Goal: Task Accomplishment & Management: Manage account settings

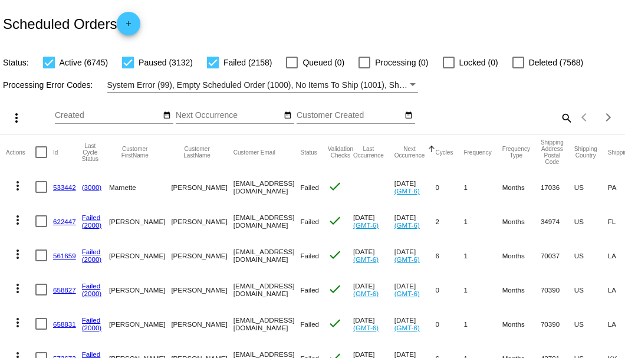
scroll to position [0, 20]
click at [560, 127] on mat-icon "search" at bounding box center [566, 117] width 14 height 18
click at [560, 120] on input "Search" at bounding box center [495, 115] width 156 height 9
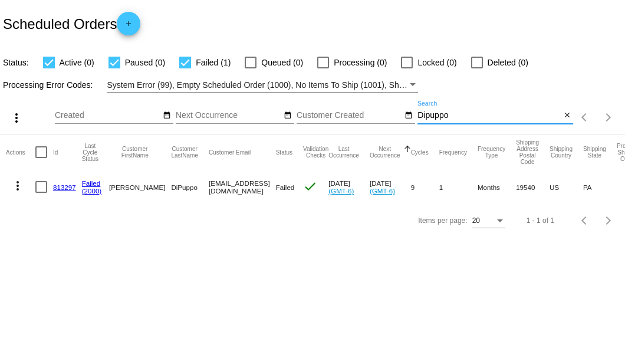
type input "Dipuppo"
click at [61, 185] on link "813297" at bounding box center [64, 187] width 23 height 8
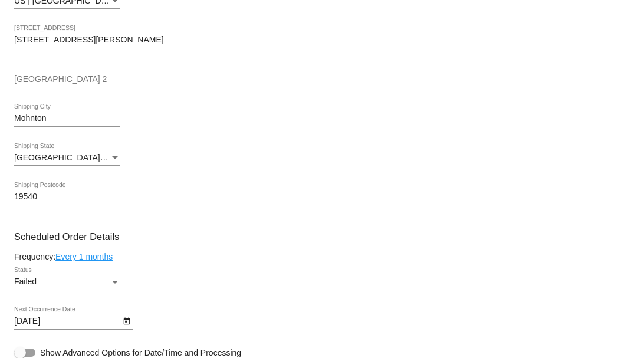
scroll to position [668, 0]
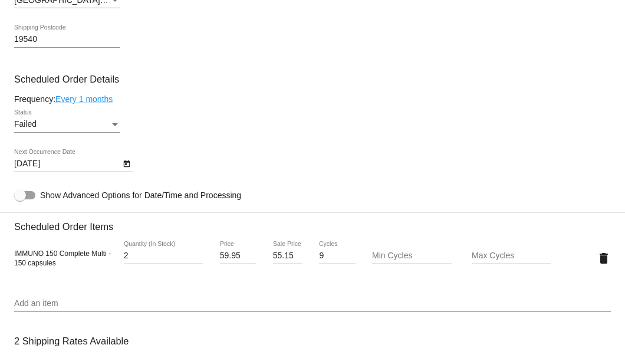
click at [116, 126] on div "Status" at bounding box center [115, 124] width 11 height 9
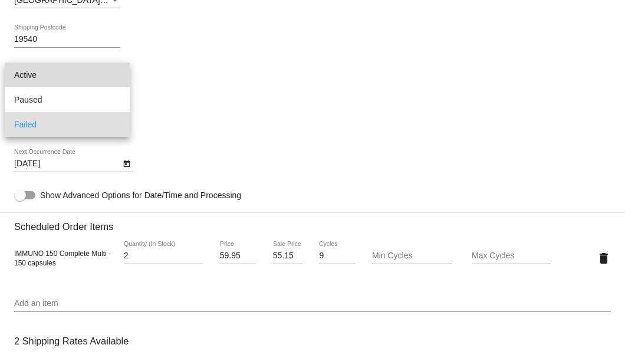
click at [106, 79] on span "Active" at bounding box center [67, 74] width 106 height 25
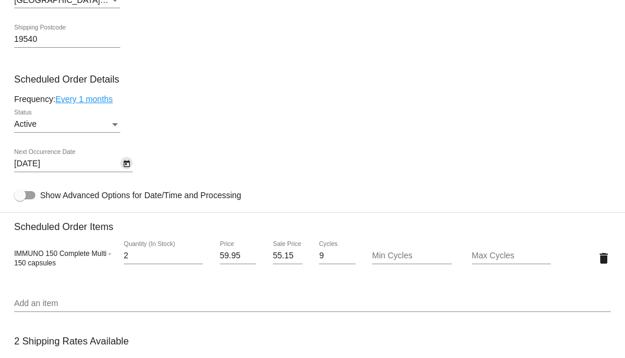
click at [125, 160] on icon "Open calendar" at bounding box center [127, 164] width 8 height 14
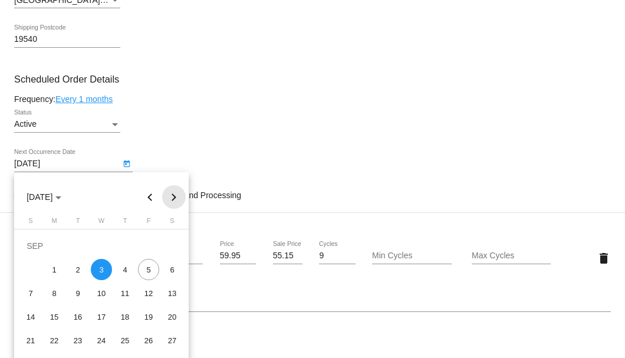
click at [170, 197] on button "Next month" at bounding box center [174, 197] width 24 height 24
click at [147, 246] on div "3" at bounding box center [148, 245] width 21 height 21
type input "10/3/2025"
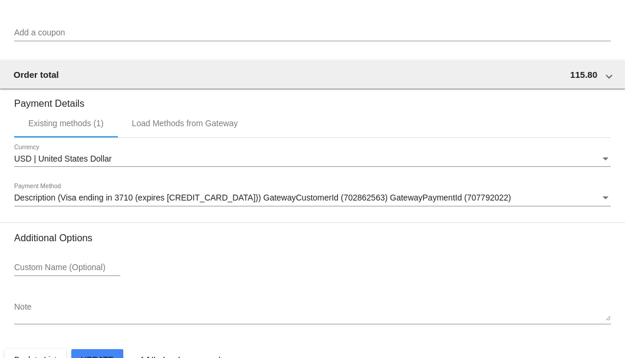
scroll to position [1171, 0]
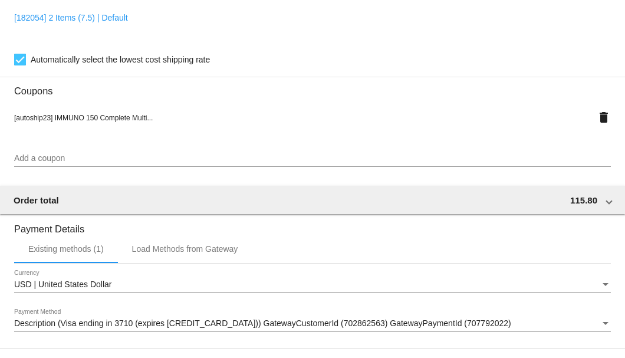
scroll to position [975, 0]
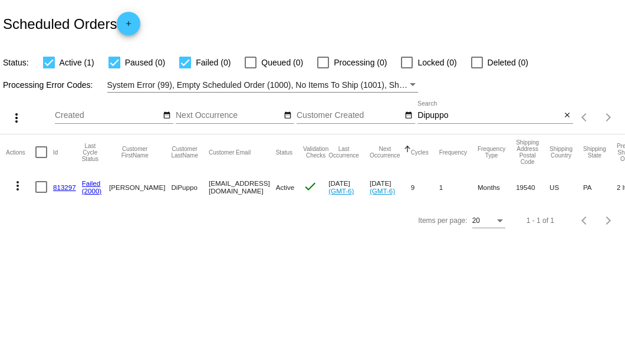
click at [242, 28] on div "Scheduled Orders add" at bounding box center [312, 23] width 625 height 47
click at [566, 119] on mat-icon "close" at bounding box center [567, 115] width 8 height 9
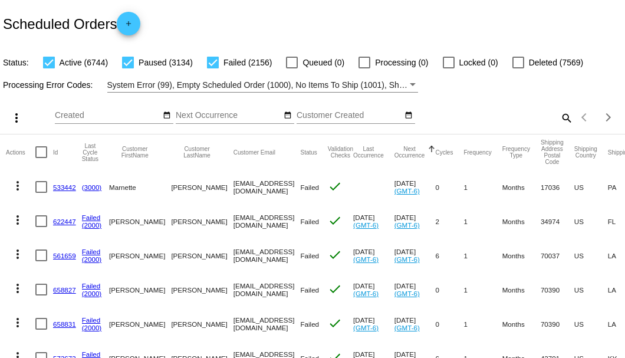
click at [562, 127] on mat-icon "search" at bounding box center [566, 117] width 14 height 18
click at [562, 120] on input "Search" at bounding box center [495, 115] width 156 height 9
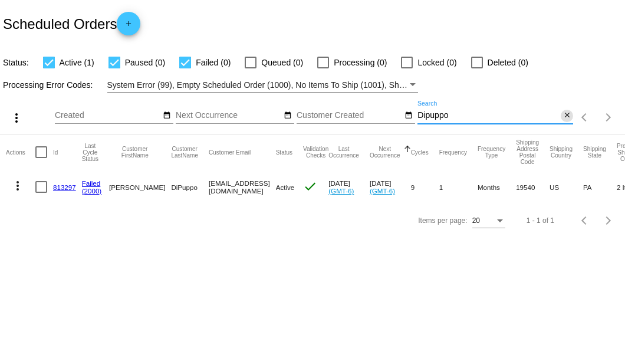
type input "Dipuppo"
click at [566, 118] on mat-icon "close" at bounding box center [567, 115] width 8 height 9
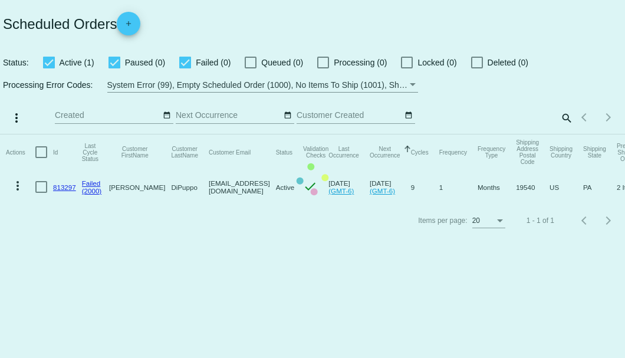
click at [269, 134] on mat-table "Actions Id Last Cycle Status Customer FirstName Customer LastName Customer Emai…" at bounding box center [312, 169] width 625 height 70
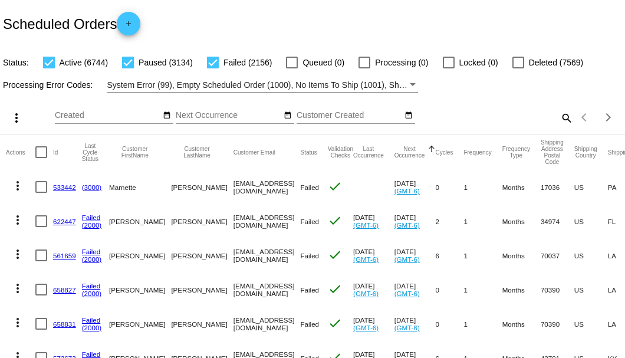
click at [561, 127] on mat-icon "search" at bounding box center [566, 117] width 14 height 18
click at [561, 120] on input "Search" at bounding box center [495, 115] width 156 height 9
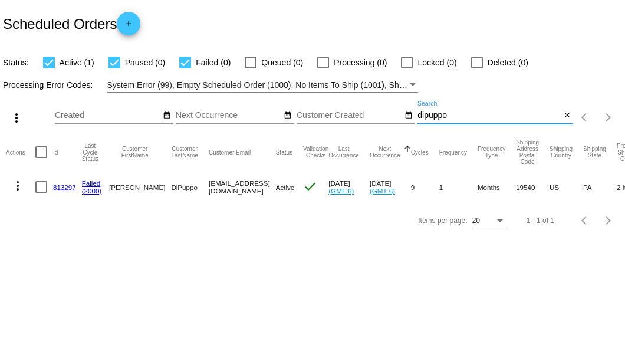
type input "dipuppo"
drag, startPoint x: 181, startPoint y: 186, endPoint x: 255, endPoint y: 187, distance: 73.7
click at [255, 187] on mat-row "more_vert 813297 Failed (2000) Janet DiPuppo jgdipuppo@gmail.com Active check S…" at bounding box center [418, 187] width 825 height 34
copy mat-row "jgdipuppo@gmail.com"
click at [567, 114] on mat-icon "close" at bounding box center [567, 115] width 8 height 9
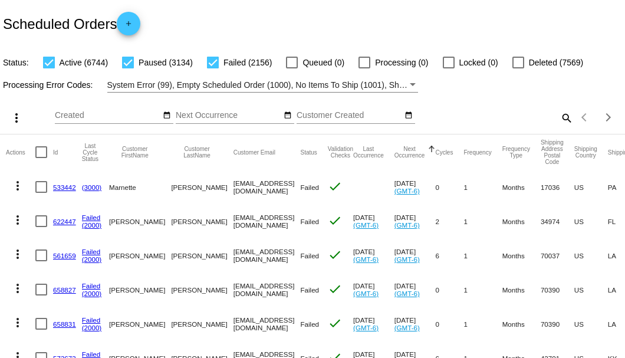
click at [559, 127] on mat-icon "search" at bounding box center [566, 117] width 14 height 18
click at [556, 120] on input "Search" at bounding box center [495, 115] width 156 height 9
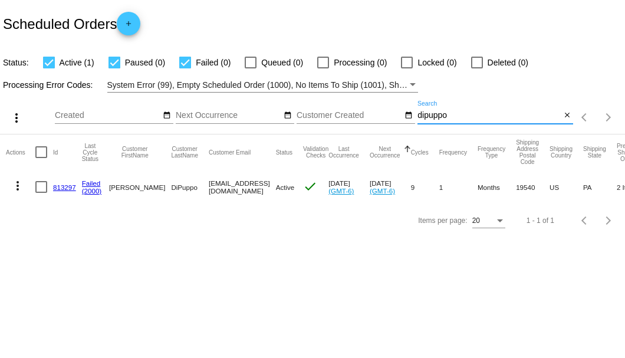
type input "dipuppo"
click at [65, 188] on link "813297" at bounding box center [64, 187] width 23 height 8
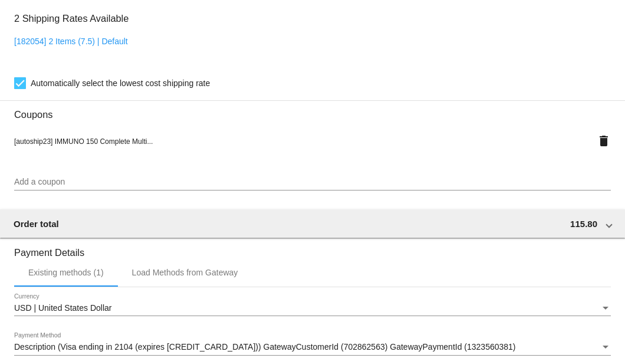
scroll to position [1163, 0]
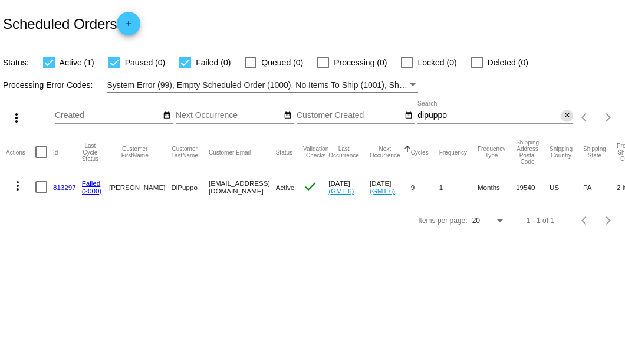
click at [567, 120] on mat-icon "close" at bounding box center [567, 115] width 8 height 9
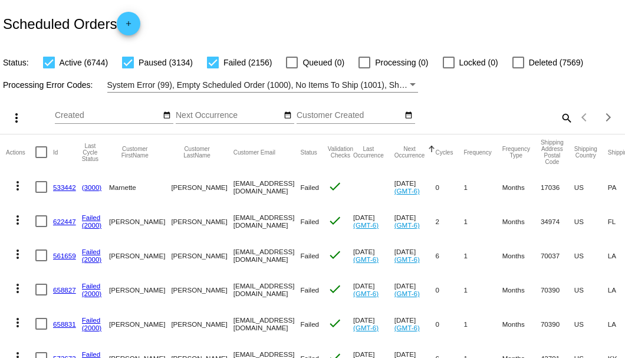
click at [564, 127] on mat-icon "search" at bounding box center [566, 117] width 14 height 18
click at [562, 120] on input "Search" at bounding box center [495, 115] width 156 height 9
paste input "664029"
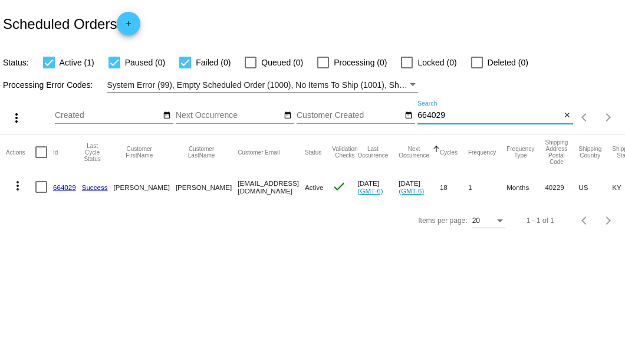
type input "664029"
click at [66, 187] on link "664029" at bounding box center [64, 187] width 23 height 8
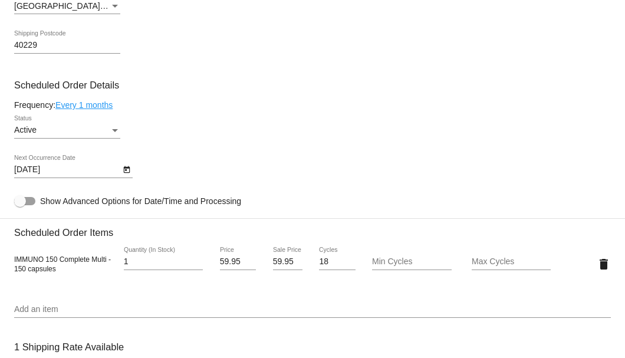
scroll to position [746, 0]
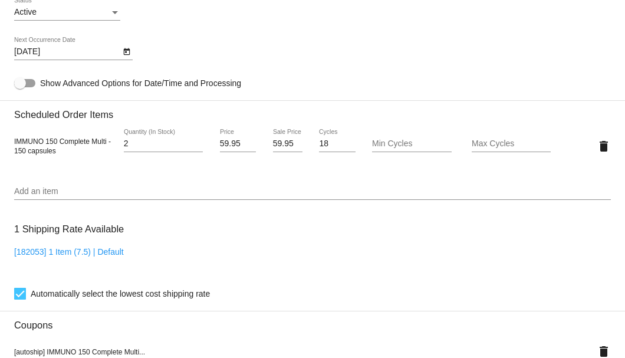
type input "2"
click at [198, 142] on input "2" at bounding box center [163, 143] width 79 height 9
drag, startPoint x: 270, startPoint y: 142, endPoint x: 288, endPoint y: 142, distance: 17.7
click at [288, 142] on input "59.95" at bounding box center [287, 143] width 29 height 9
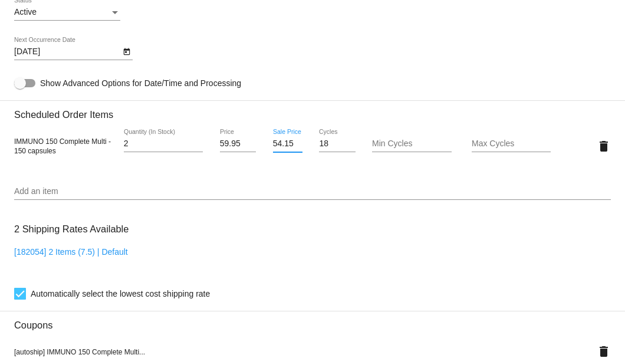
scroll to position [864, 0]
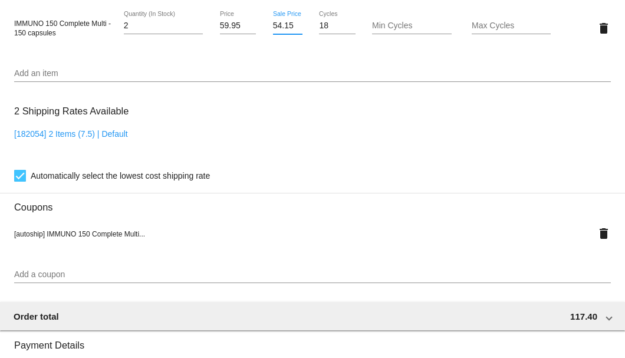
type input "54.15"
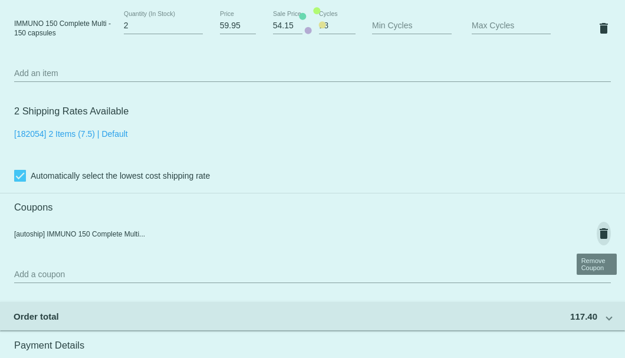
scroll to position [0, 0]
click at [600, 233] on mat-card "Customer 2948587: Phyllis J Lally phyllislally3@gmail.com Customer Shipping Ent…" at bounding box center [312, 20] width 625 height 1221
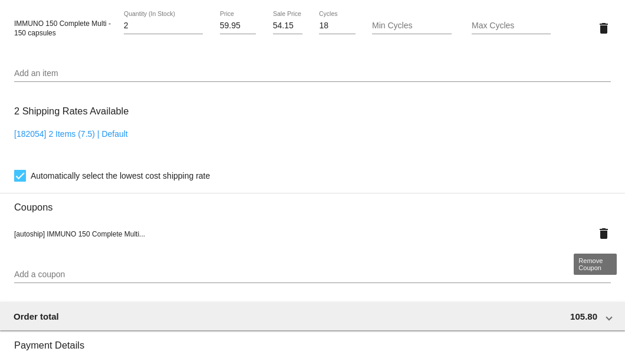
click at [600, 233] on mat-icon "delete" at bounding box center [604, 233] width 14 height 14
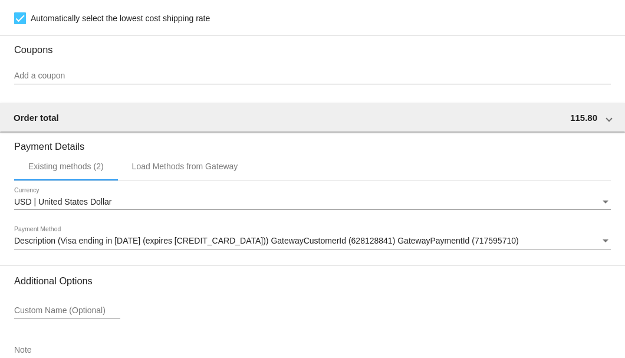
scroll to position [1097, 0]
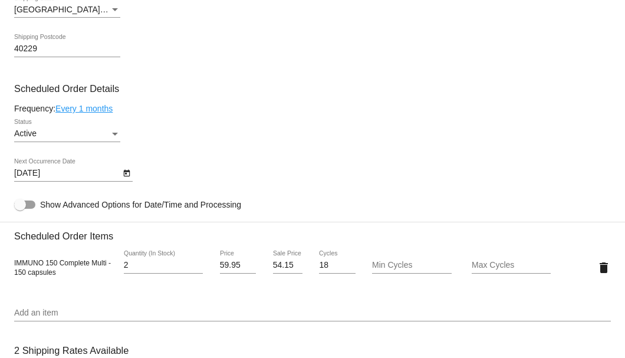
scroll to position [546, 0]
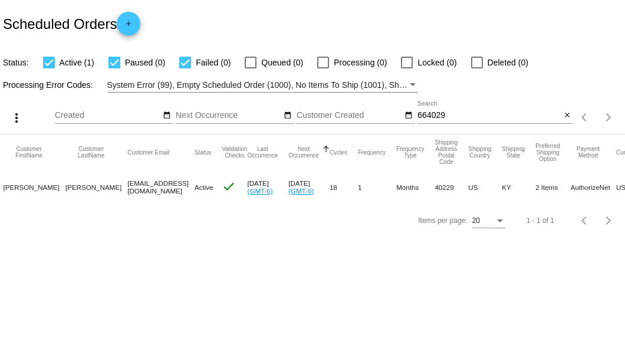
scroll to position [0, 133]
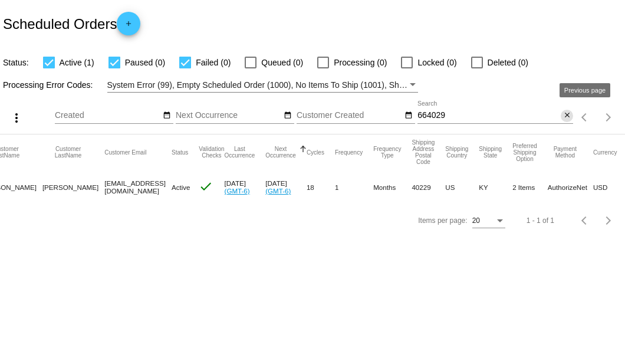
click at [565, 115] on mat-icon "close" at bounding box center [567, 115] width 8 height 9
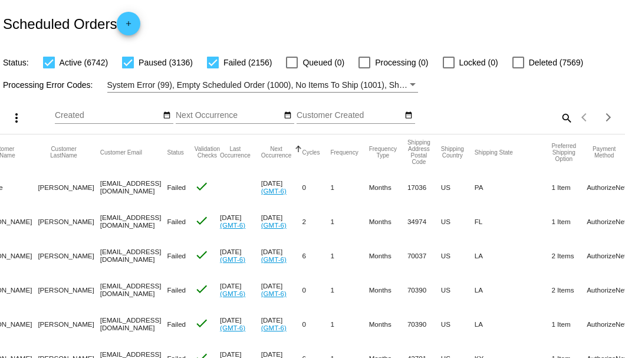
click at [561, 127] on mat-icon "search" at bounding box center [566, 117] width 14 height 18
click at [561, 120] on input "Search" at bounding box center [495, 115] width 156 height 9
paste input "664029"
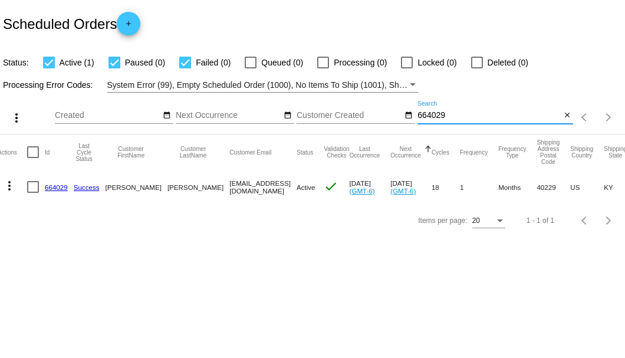
scroll to position [0, 0]
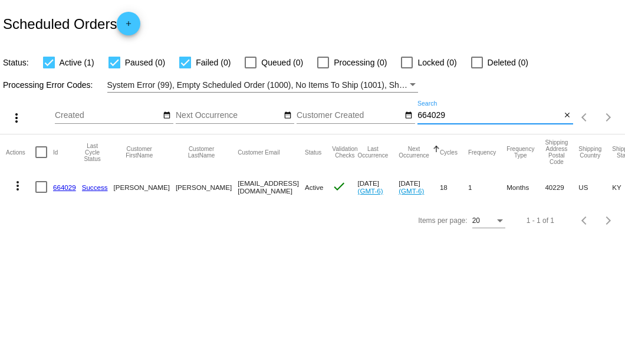
type input "664029"
click at [61, 186] on link "664029" at bounding box center [64, 187] width 23 height 8
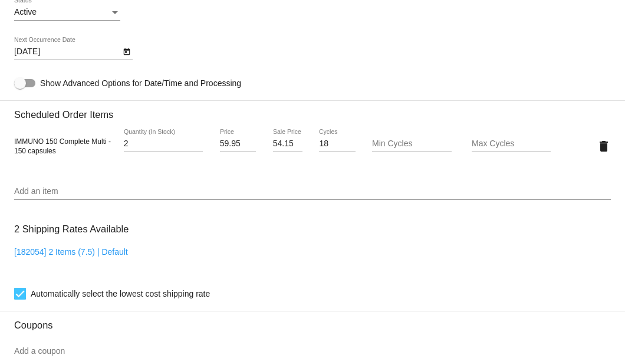
scroll to position [629, 0]
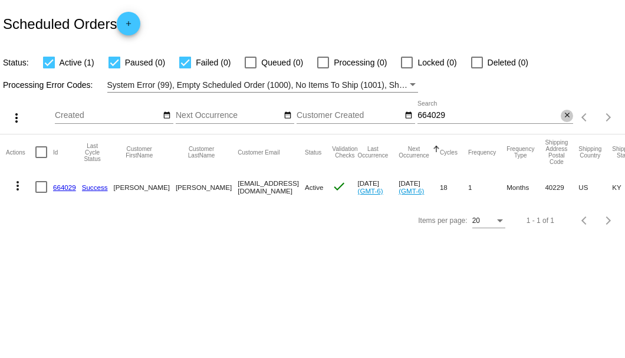
click at [566, 115] on mat-icon "close" at bounding box center [567, 115] width 8 height 9
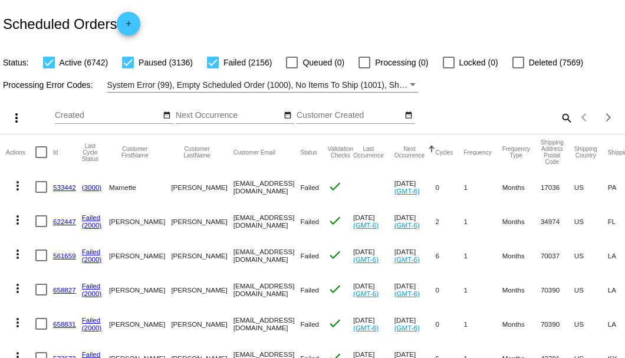
click at [347, 25] on div "Scheduled Orders add" at bounding box center [312, 23] width 625 height 47
click at [559, 127] on mat-icon "search" at bounding box center [566, 117] width 14 height 18
click at [560, 120] on input "Search" at bounding box center [495, 115] width 156 height 9
paste input "840196"
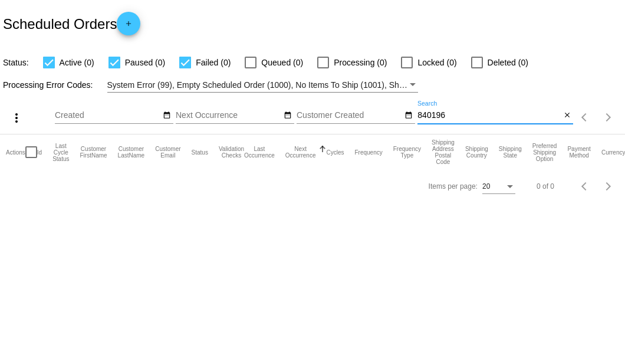
type input "840196"
